Goal: Information Seeking & Learning: Check status

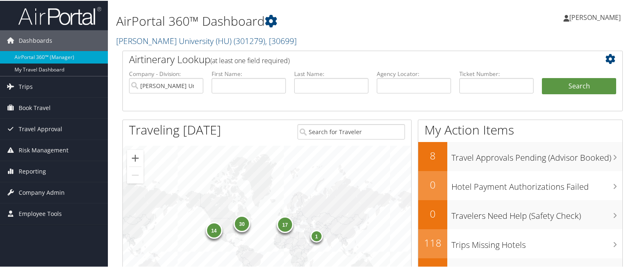
click at [322, 12] on h1 "AirPortal 360™ Dashboard" at bounding box center [287, 20] width 342 height 17
click at [232, 91] on input "text" at bounding box center [249, 84] width 74 height 15
type input "stephanie"
type input "howard"
click at [542, 77] on button "Search" at bounding box center [579, 85] width 74 height 17
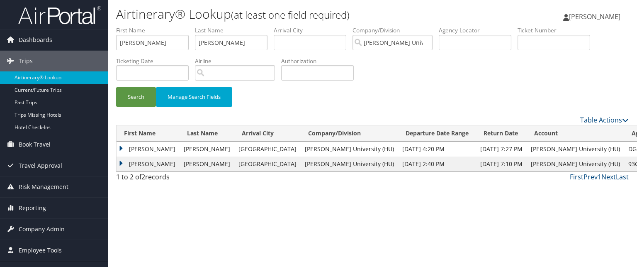
click at [121, 150] on td "STEPHANIE KAY" at bounding box center [148, 148] width 63 height 15
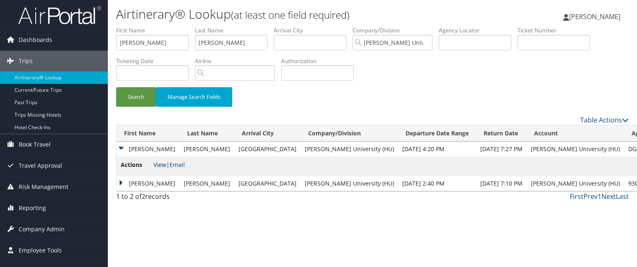
click at [163, 164] on link "View" at bounding box center [159, 164] width 13 height 8
click at [124, 184] on td "STEPHANIE KAY" at bounding box center [148, 183] width 63 height 15
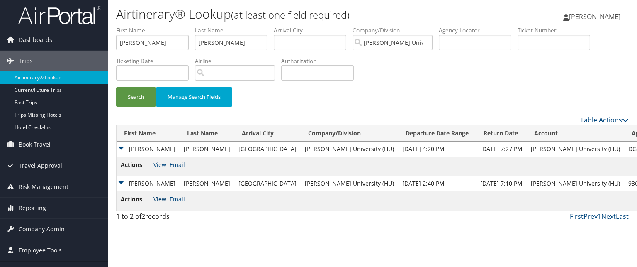
click at [156, 200] on link "View" at bounding box center [159, 199] width 13 height 8
click at [119, 145] on td "STEPHANIE KAY" at bounding box center [148, 148] width 63 height 15
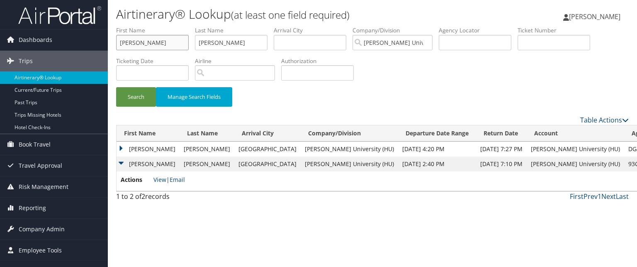
click at [166, 41] on input "stephanie" at bounding box center [152, 42] width 73 height 15
type input "stephanie kay"
click at [116, 87] on button "Search" at bounding box center [136, 96] width 40 height 19
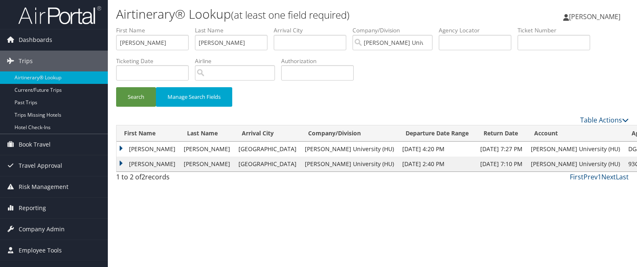
click at [119, 146] on td "STEPHANIE KAY" at bounding box center [148, 148] width 63 height 15
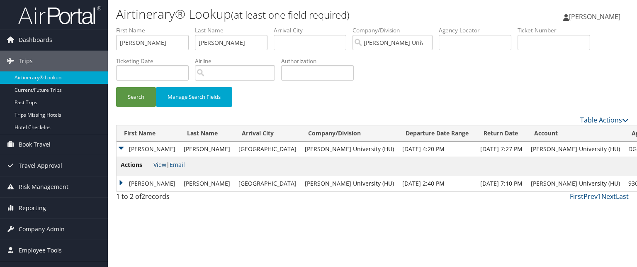
click at [162, 163] on link "View" at bounding box center [159, 164] width 13 height 8
click at [472, 48] on input "text" at bounding box center [475, 42] width 73 height 15
click at [221, 41] on input "howard" at bounding box center [231, 42] width 73 height 15
drag, startPoint x: 221, startPoint y: 41, endPoint x: 230, endPoint y: 13, distance: 29.8
click at [230, 13] on div "Airtinerary® Lookup (at least one field required) Anthony Dosunmu Anthony Dosun…" at bounding box center [372, 133] width 529 height 267
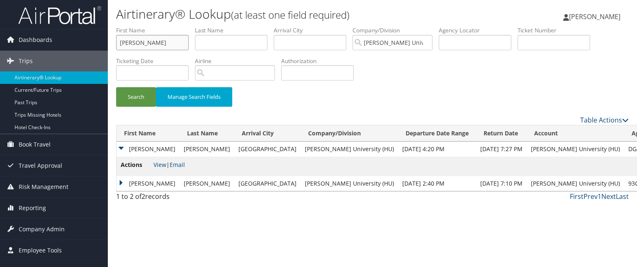
click at [172, 39] on input "stephanie kay" at bounding box center [152, 42] width 73 height 15
type input "s"
click at [464, 41] on input "text" at bounding box center [475, 42] width 73 height 15
paste input "C5V6C7"
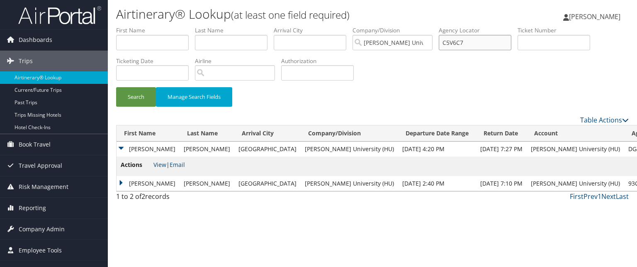
type input "C5V6C7"
click at [116, 87] on button "Search" at bounding box center [136, 96] width 40 height 19
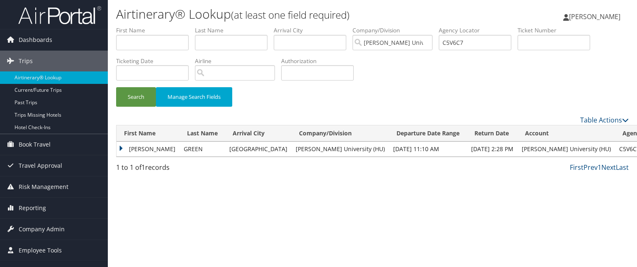
click at [187, 149] on td "GREEN" at bounding box center [203, 148] width 46 height 15
click at [126, 146] on td "ANTHONY" at bounding box center [148, 148] width 63 height 15
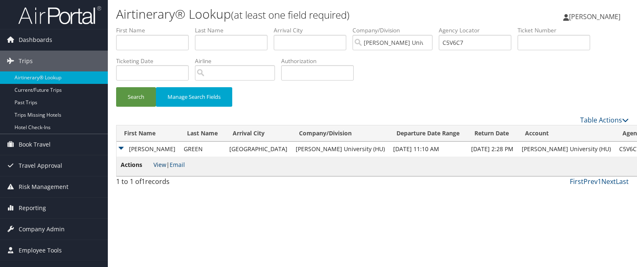
click at [158, 162] on link "View" at bounding box center [159, 164] width 13 height 8
click at [479, 36] on input "C5V6C7" at bounding box center [475, 42] width 73 height 15
paste input "BWLT7F"
type input "BWLT7F"
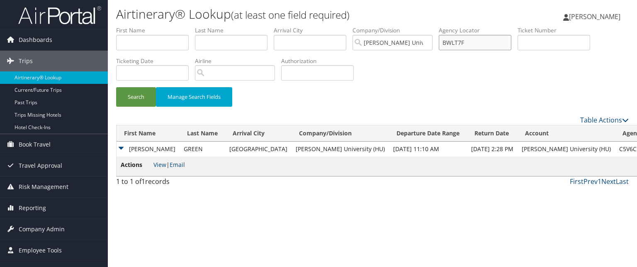
click at [116, 87] on button "Search" at bounding box center [136, 96] width 40 height 19
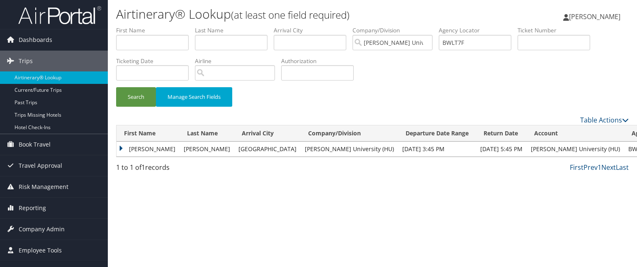
click at [128, 147] on td "KEISHA" at bounding box center [148, 148] width 63 height 15
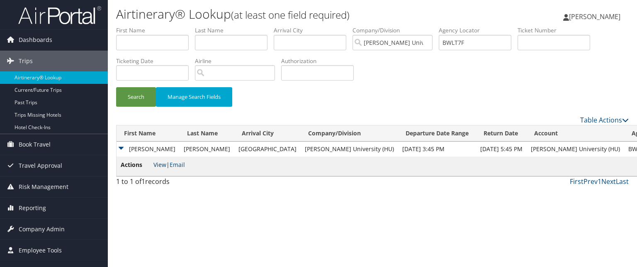
click at [154, 163] on link "View" at bounding box center [159, 164] width 13 height 8
click at [474, 36] on input "BWLT7F" at bounding box center [475, 42] width 73 height 15
paste input "BTCYH6"
type input "BTCYH6"
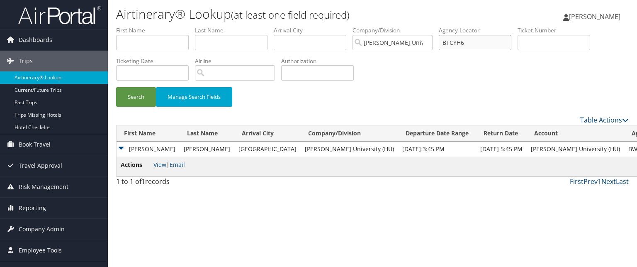
click at [116, 87] on button "Search" at bounding box center [136, 96] width 40 height 19
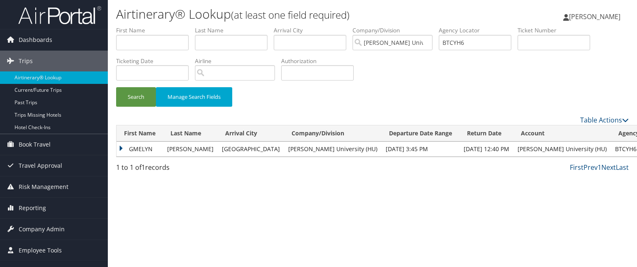
click at [118, 150] on td "GMELYN" at bounding box center [140, 148] width 46 height 15
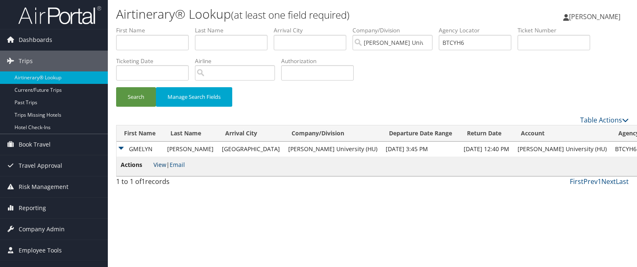
click at [156, 163] on link "View" at bounding box center [159, 164] width 13 height 8
click at [486, 48] on input "BTCYH6" at bounding box center [475, 42] width 73 height 15
paste input "C7Z1FF"
type input "C7Z1FF"
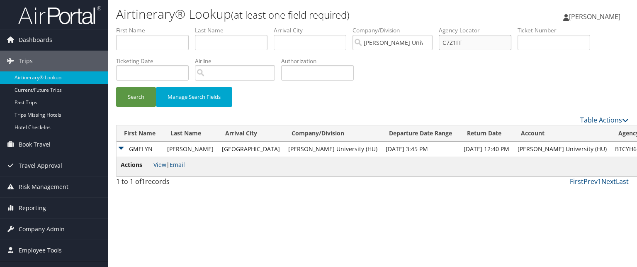
click at [116, 87] on button "Search" at bounding box center [136, 96] width 40 height 19
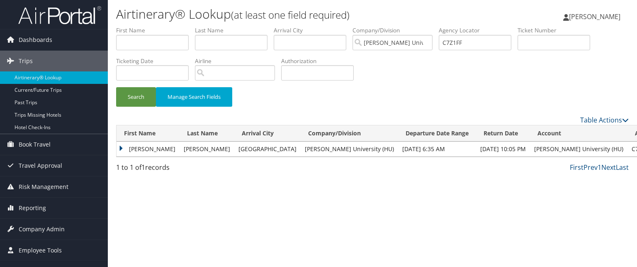
click at [124, 146] on td "NAKUL" at bounding box center [148, 148] width 63 height 15
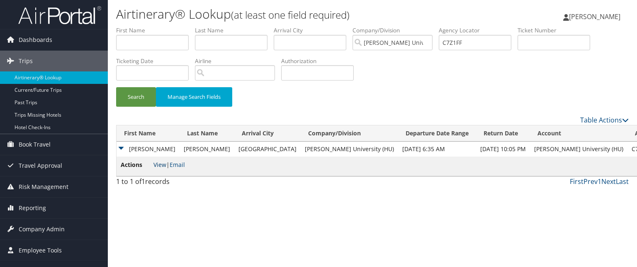
click at [156, 163] on link "View" at bounding box center [159, 164] width 13 height 8
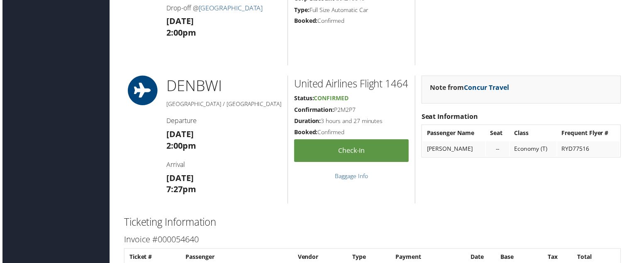
scroll to position [698, 0]
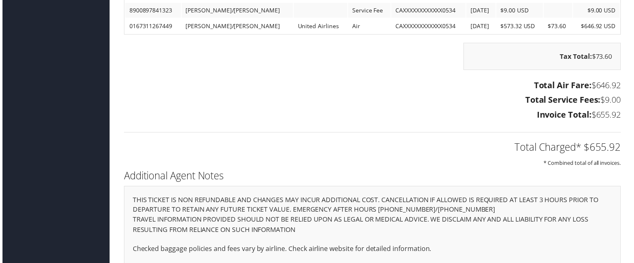
scroll to position [988, 0]
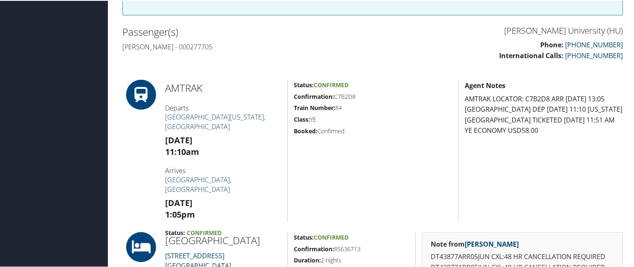
scroll to position [236, 0]
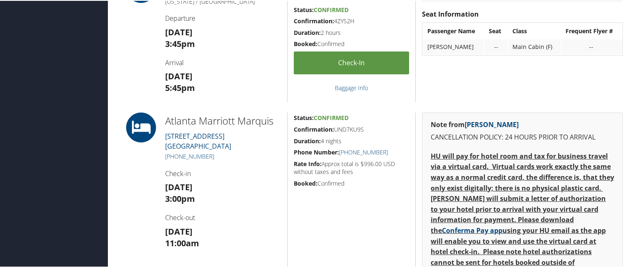
scroll to position [372, 0]
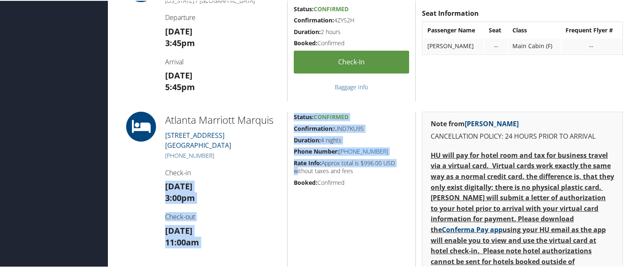
drag, startPoint x: 293, startPoint y: 166, endPoint x: 280, endPoint y: 157, distance: 15.2
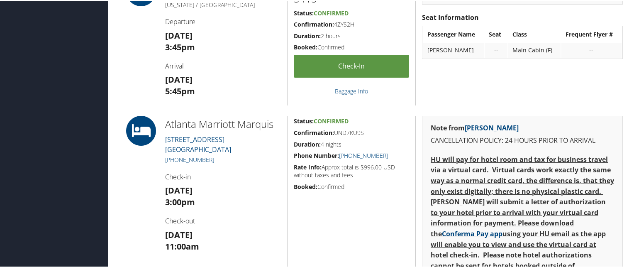
scroll to position [481, 0]
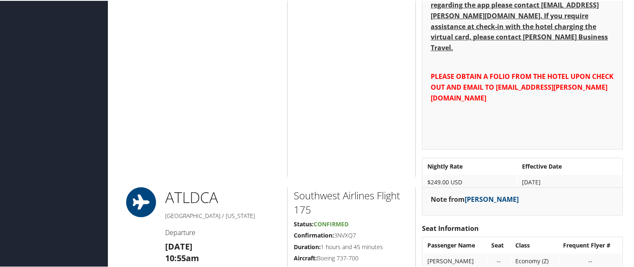
scroll to position [635, 0]
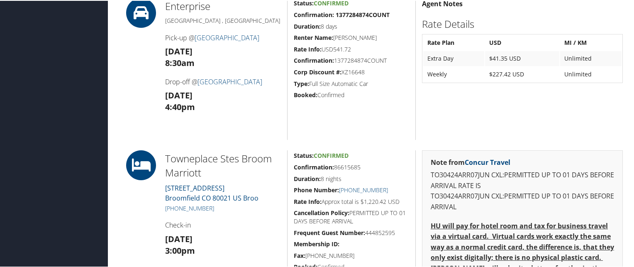
scroll to position [462, 0]
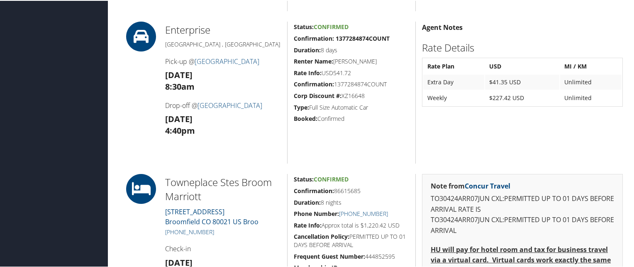
click at [222, 136] on h3 "[DATE] 4:40pm" at bounding box center [223, 123] width 116 height 23
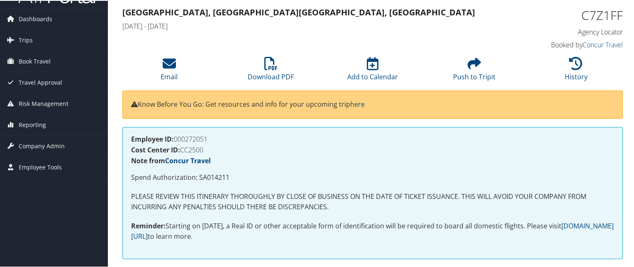
scroll to position [0, 0]
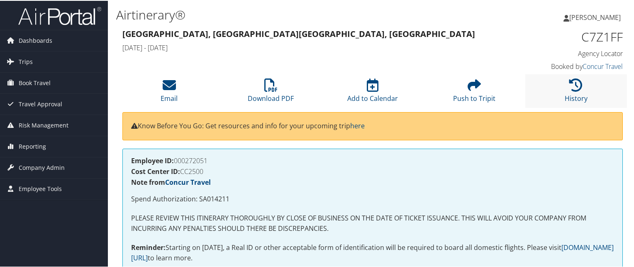
click at [579, 83] on li "History" at bounding box center [576, 90] width 102 height 34
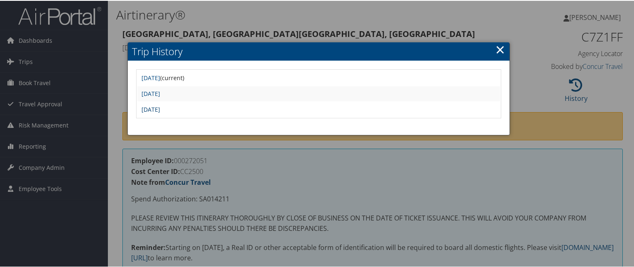
click at [160, 106] on link "Wed May 14 06:44:36 MDT 2025" at bounding box center [150, 109] width 19 height 8
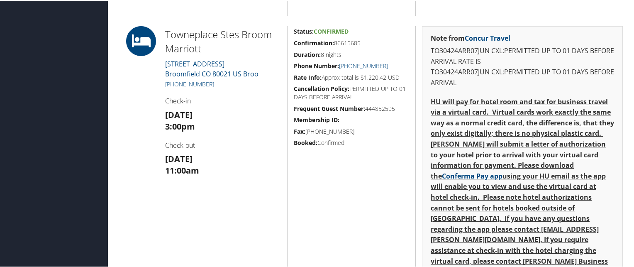
scroll to position [610, 0]
